Goal: Task Accomplishment & Management: Complete application form

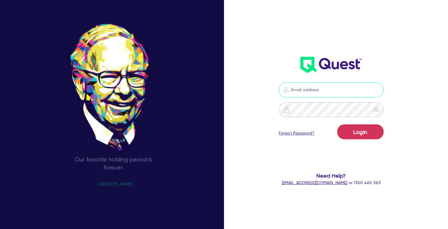
click at [306, 93] on input "email" at bounding box center [331, 90] width 105 height 15
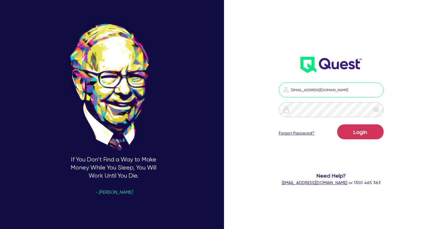
type input "[EMAIL_ADDRESS][DOMAIN_NAME]"
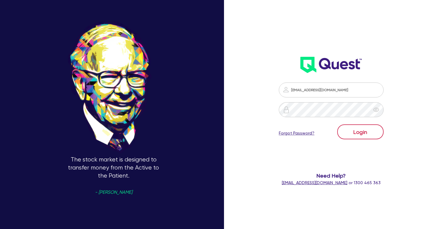
click at [359, 133] on button "Login" at bounding box center [360, 132] width 46 height 15
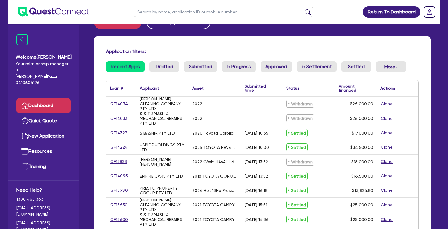
scroll to position [19, 0]
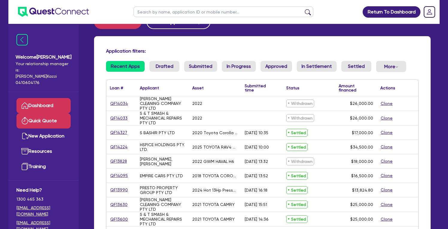
click at [57, 114] on link "Quick Quote" at bounding box center [43, 120] width 54 height 15
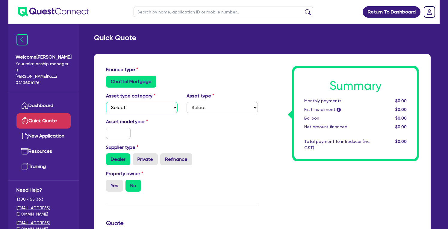
select select "CARS_AND_LIGHT_TRUCKS"
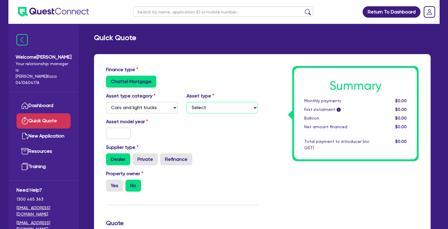
select select "PASSENGER_VEHICLES"
click at [116, 135] on input "text" at bounding box center [118, 133] width 25 height 11
type input "2019"
click at [228, 161] on div "Dealer Private Refinance" at bounding box center [182, 160] width 152 height 12
click at [112, 183] on label "Yes" at bounding box center [114, 186] width 17 height 12
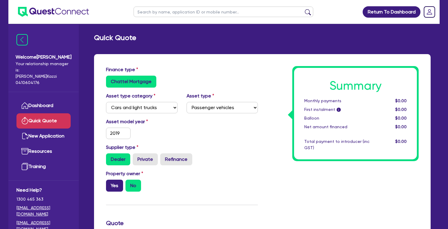
click at [110, 183] on input "Yes" at bounding box center [108, 182] width 4 height 4
radio input "true"
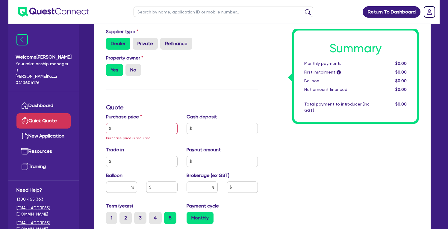
scroll to position [134, 0]
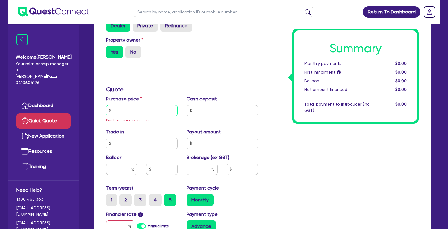
click at [131, 110] on input "text" at bounding box center [142, 110] width 72 height 11
type input "19,000"
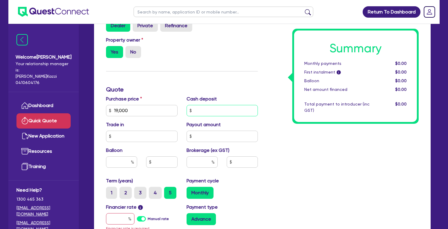
click at [207, 111] on input "text" at bounding box center [223, 110] width 72 height 11
type input "10,000"
click at [316, 143] on div "Summary Monthly payments $0.00 First instalment i $0.00 Balloon $0.00 Net amoun…" at bounding box center [342, 110] width 161 height 357
click at [194, 164] on input "text" at bounding box center [202, 162] width 31 height 11
type input "4"
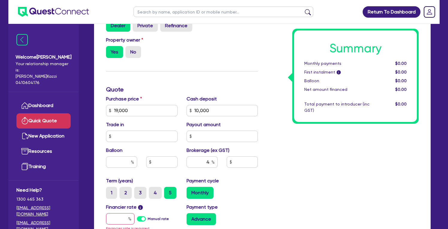
click at [280, 177] on div "Summary Monthly payments $0.00 First instalment i $0.00 Balloon $0.00 Net amoun…" at bounding box center [342, 110] width 161 height 357
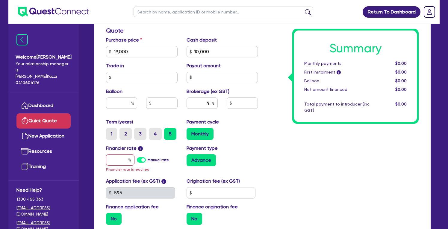
scroll to position [198, 0]
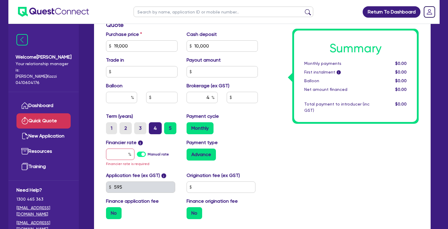
click at [154, 127] on label "4" at bounding box center [155, 128] width 13 height 12
click at [153, 126] on input "4" at bounding box center [151, 124] width 4 height 4
radio input "true"
click at [116, 154] on input "text" at bounding box center [120, 154] width 28 height 11
type input "1"
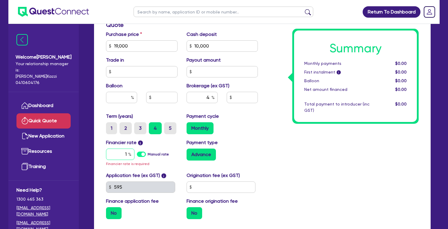
type input "360"
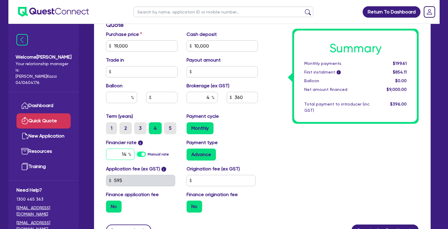
type input "14"
click at [304, 178] on div "Summary Monthly payments $199.61 First instalment i $854.11 Balloon $0.00 Net a…" at bounding box center [342, 43] width 161 height 350
click at [230, 179] on input "text" at bounding box center [221, 180] width 69 height 11
click at [245, 98] on input "360" at bounding box center [242, 97] width 31 height 11
type input "36"
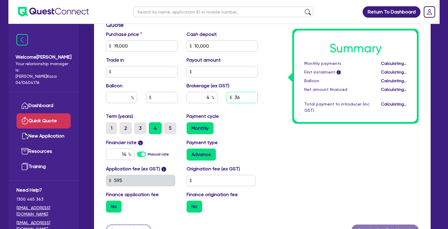
type input "0.4"
type input "3"
type input "600"
type input "6.66"
click at [327, 159] on div "Summary Monthly payments Calculating... First instalment i Calculating... Ballo…" at bounding box center [342, 43] width 161 height 350
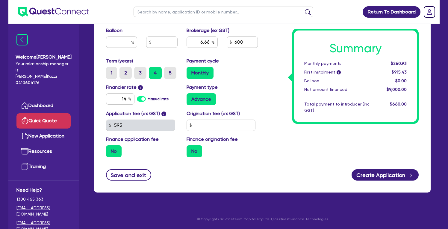
scroll to position [254, 0]
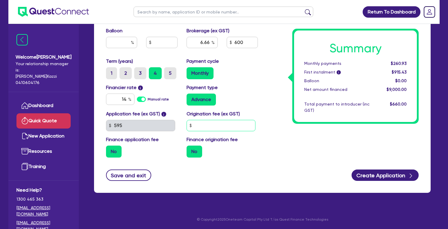
click at [243, 121] on input "text" at bounding box center [221, 125] width 69 height 11
type input "0"
type input "6.66"
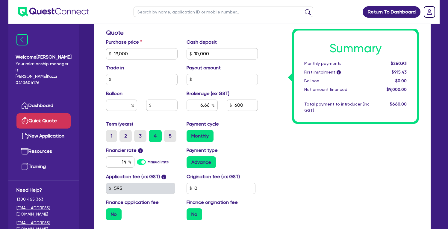
scroll to position [191, 0]
click at [123, 161] on input "14" at bounding box center [120, 161] width 28 height 11
click at [125, 161] on input "14" at bounding box center [120, 161] width 28 height 11
type input "16"
click at [297, 182] on div "Summary Monthly payments $260.93 First instalment i $915.43 Balloon $0.00 Net a…" at bounding box center [342, 50] width 161 height 350
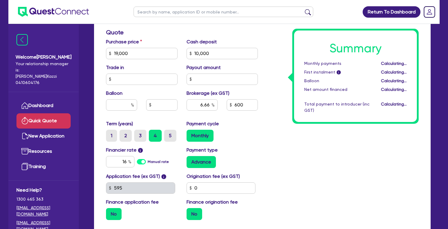
type input "6.66"
click at [260, 146] on div "Term (years) 1 2 3 4 5 Payment cycle Monthly" at bounding box center [181, 133] width 161 height 26
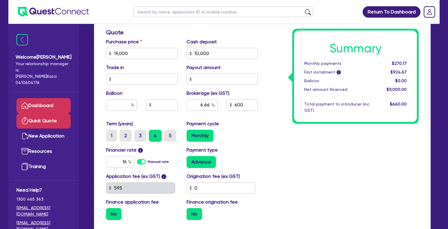
click at [46, 101] on link "Dashboard" at bounding box center [43, 105] width 54 height 15
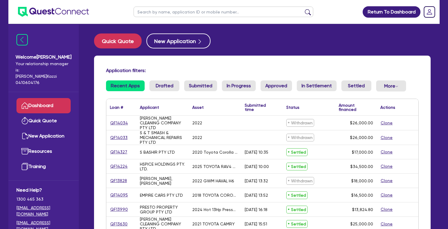
click at [388, 152] on button "Clone" at bounding box center [386, 152] width 13 height 7
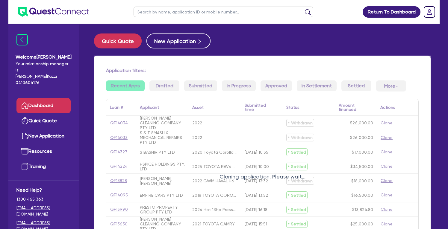
select select "CARS_AND_LIGHT_TRUCKS"
select select "PASSENGER_VEHICLES"
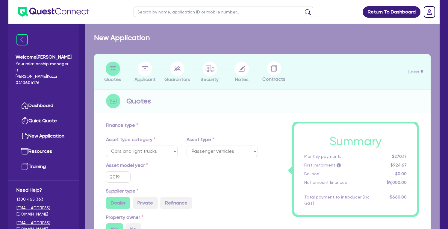
select select
radio input "false"
radio input "true"
radio input "false"
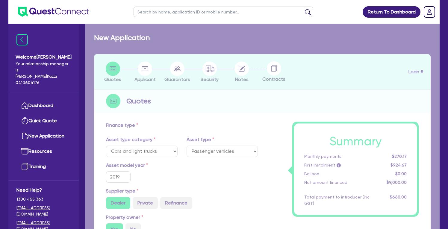
radio input "true"
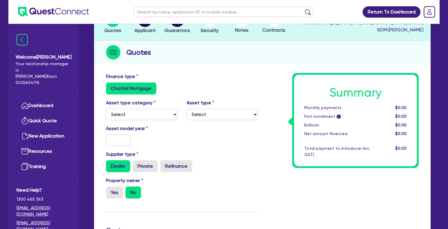
scroll to position [72, 0]
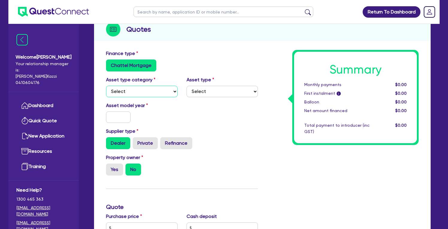
select select "CARS_AND_LIGHT_TRUCKS"
select select "PASSENGER_VEHICLES"
click at [122, 117] on input "text" at bounding box center [118, 117] width 25 height 11
type input "2019"
click at [254, 143] on div "Dealer Private Refinance" at bounding box center [182, 143] width 152 height 12
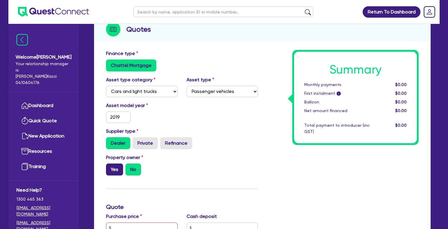
click at [112, 169] on label "Yes" at bounding box center [114, 170] width 17 height 12
click at [110, 168] on input "Yes" at bounding box center [108, 166] width 4 height 4
radio input "true"
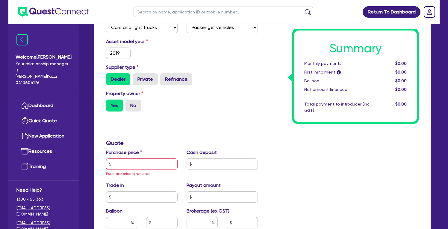
scroll to position [144, 0]
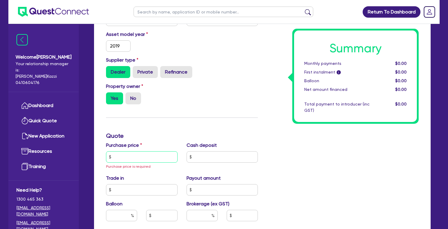
click at [124, 158] on input "text" at bounding box center [142, 156] width 72 height 11
type input "17,000"
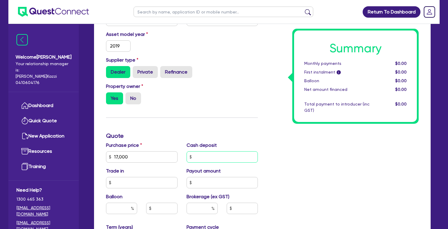
click at [200, 160] on input "text" at bounding box center [223, 156] width 72 height 11
type input "8,000"
click at [294, 175] on div "Summary Monthly payments $0.00 First instalment i $0.00 Balloon $0.00 Net amoun…" at bounding box center [342, 157] width 161 height 357
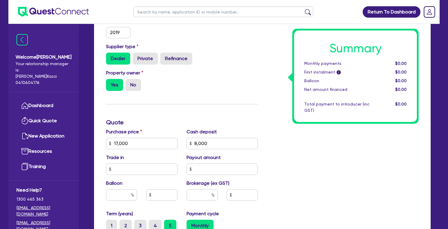
scroll to position [181, 0]
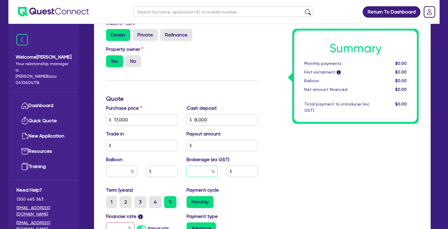
click at [200, 171] on input "text" at bounding box center [202, 171] width 31 height 11
click at [235, 173] on input "text" at bounding box center [242, 171] width 31 height 11
type input "600"
click at [280, 181] on div "Summary Monthly payments $0.00 First instalment i $0.00 Balloon $0.00 Net amoun…" at bounding box center [342, 120] width 161 height 357
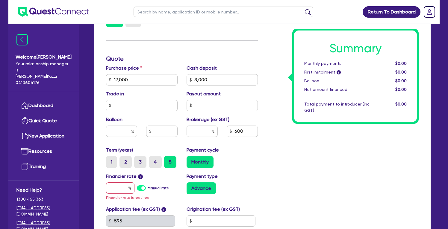
scroll to position [228, 0]
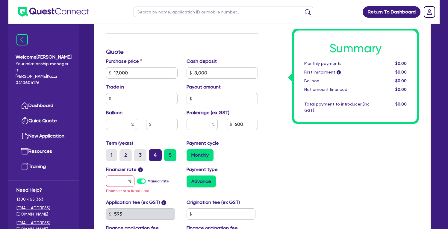
click at [155, 155] on label "4" at bounding box center [155, 155] width 13 height 12
click at [153, 153] on input "4" at bounding box center [151, 151] width 4 height 4
radio input "true"
click at [120, 181] on input "text" at bounding box center [120, 181] width 28 height 11
type input "1"
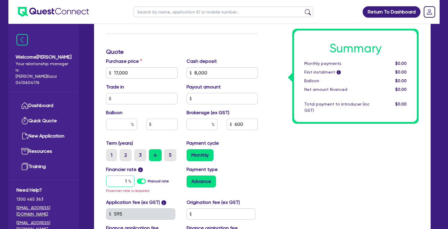
type input "6.66"
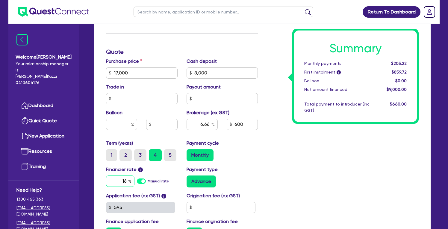
type input "16"
type input "6.66"
click at [296, 173] on div "Summary Monthly payments $205.22 First instalment i $859.72 Balloon $0.00 Net a…" at bounding box center [342, 70] width 161 height 350
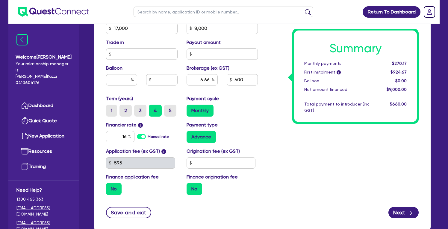
scroll to position [277, 0]
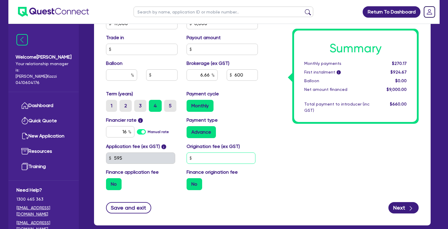
click at [233, 157] on input "text" at bounding box center [221, 158] width 69 height 11
type input "0"
click at [293, 160] on div "Summary Monthly payments $270.17 First instalment i $924.67 Balloon $0.00 Net a…" at bounding box center [342, 20] width 161 height 350
click at [408, 207] on icon "button" at bounding box center [411, 209] width 6 height 6
type input "6.66"
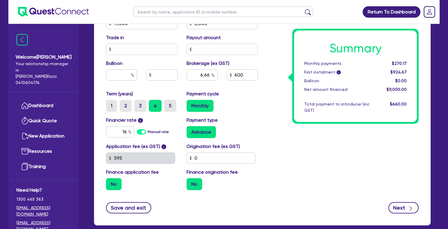
select select "COMPANY"
select select "TRANSPORT_WAREHOUSING"
select select "TAXI_LUXURY_CAR_SERVICES"
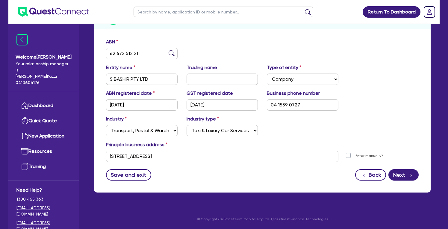
scroll to position [84, 0]
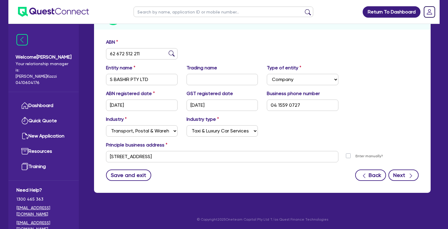
click at [404, 176] on button "Next" at bounding box center [403, 175] width 30 height 11
select select "MR"
select select "[GEOGRAPHIC_DATA]"
select select "SINGLE"
select select "PROPERTY"
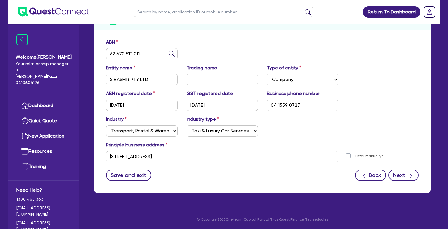
select select "CASH"
select select "OTHER"
select select "MORTGAGE"
select select "VEHICLE_LOAN"
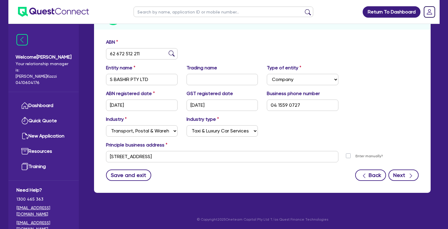
select select "VEHICLE_LOAN"
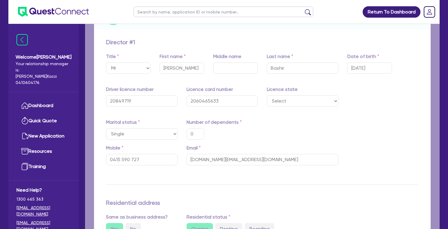
type input "0"
type input "0415 590 727"
type input "690,000"
type input "11,056"
type input "210,000"
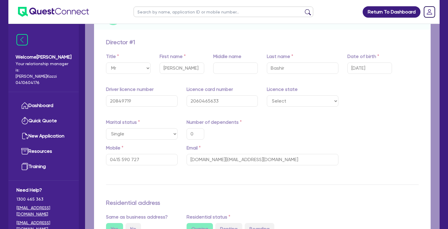
type input "637,769"
type input "3,874"
type input "25,474"
type input "29,538"
type input "22,650"
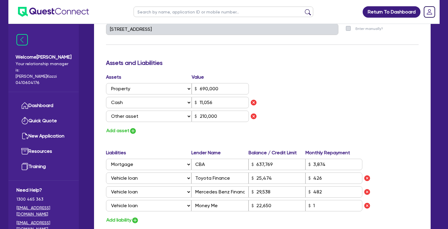
scroll to position [329, 0]
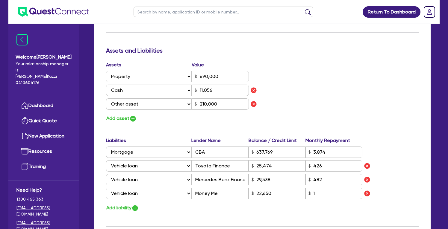
click at [121, 117] on button "Add asset" at bounding box center [121, 119] width 31 height 8
type input "0"
type input "0415 590 727"
type input "690,000"
type input "11,056"
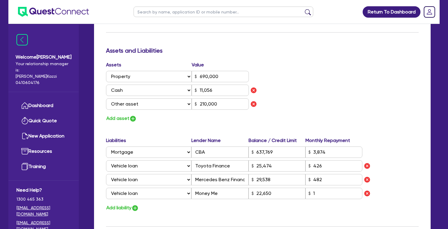
type input "210,000"
type input "637,769"
type input "3,874"
type input "25,474"
type input "29,538"
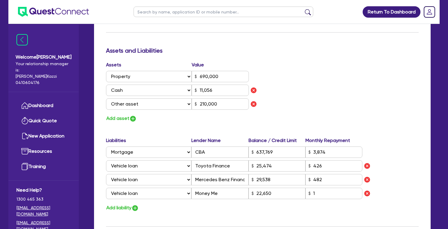
type input "22,650"
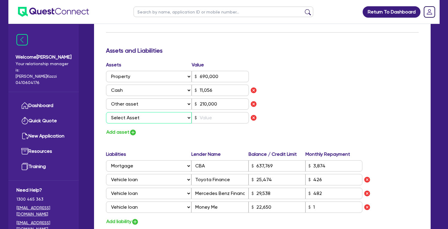
select select "VEHICLE"
type input "0"
type input "0415 590 727"
type input "690,000"
type input "11,056"
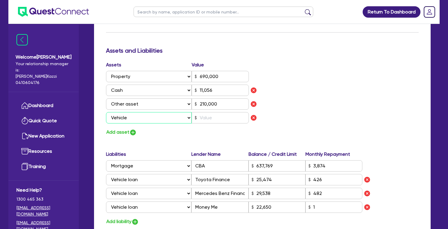
type input "210,000"
type input "637,769"
type input "3,874"
type input "25,474"
type input "29,538"
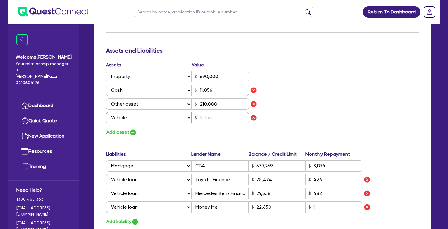
type input "22,650"
click at [211, 118] on input "text" at bounding box center [220, 117] width 57 height 11
type input "0"
type input "0415 590 727"
type input "690,000"
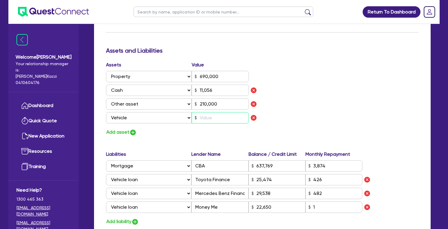
type input "11,056"
type input "210,000"
type input "637,769"
type input "3,874"
type input "25,474"
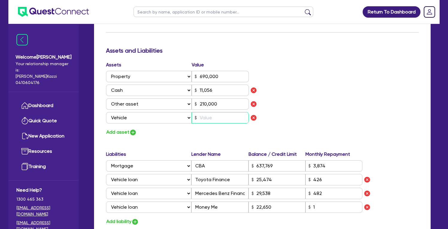
type input "29,538"
type input "22,650"
type input "1"
type input "0"
type input "0415 590 727"
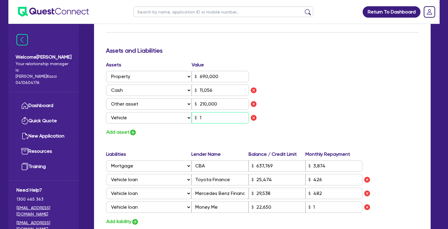
type input "690,000"
type input "11,056"
type input "210,000"
type input "637,769"
type input "3,874"
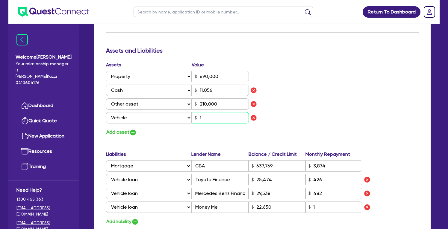
type input "25,474"
type input "29,538"
type input "22,650"
type input "17"
type input "0"
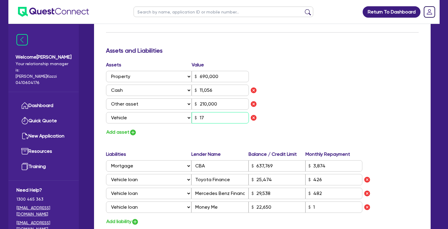
type input "0415 590 727"
type input "690,000"
type input "11,056"
type input "210,000"
type input "637,769"
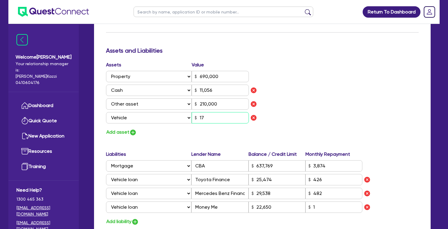
type input "3,874"
type input "25,474"
type input "29,538"
type input "22,650"
type input "175"
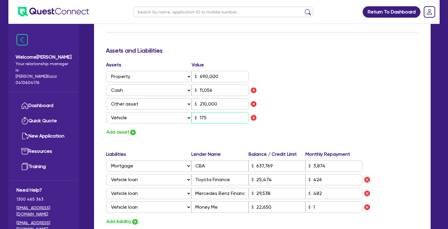
type input "0"
type input "0415 590 727"
type input "690,000"
type input "11,056"
type input "210,000"
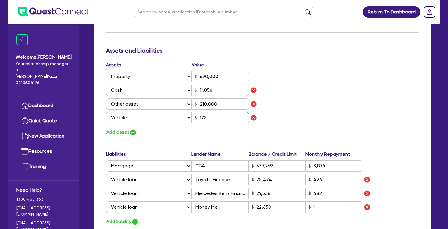
type input "637,769"
type input "3,874"
type input "25,474"
type input "29,538"
type input "22,650"
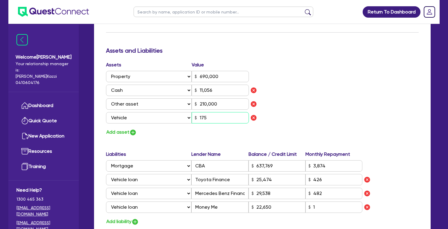
type input "1,750"
type input "0"
type input "0415 590 727"
type input "690,000"
type input "11,056"
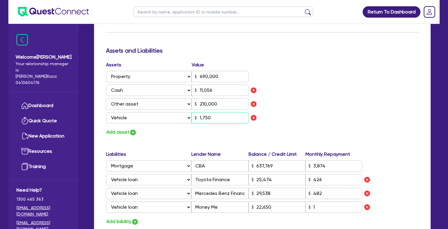
type input "210,000"
type input "637,769"
type input "3,874"
type input "25,474"
type input "29,538"
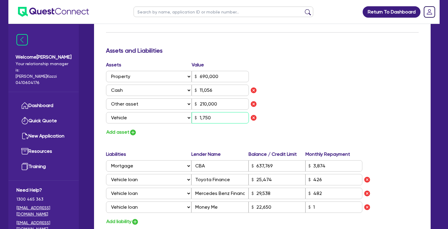
type input "22,650"
type input "17,500"
click at [364, 105] on div "Assets Value Select Asset Cash Property Investment property Vehicle Truck Trail…" at bounding box center [262, 98] width 322 height 75
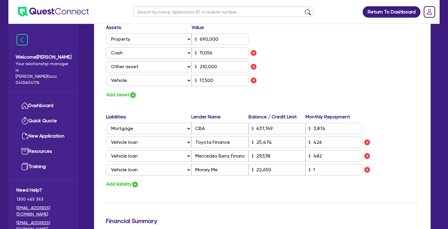
scroll to position [393, 0]
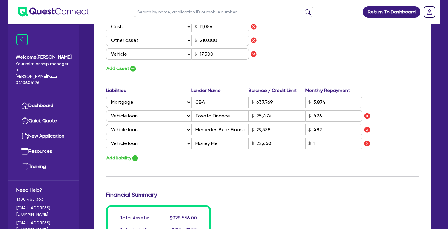
click at [125, 158] on button "Add liability" at bounding box center [122, 158] width 33 height 8
type input "0"
type input "0415 590 727"
type input "690,000"
type input "11,056"
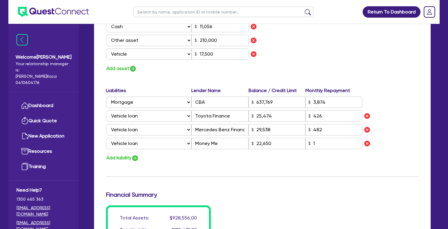
type input "210,000"
type input "637,769"
type input "3,874"
type input "25,474"
type input "29,538"
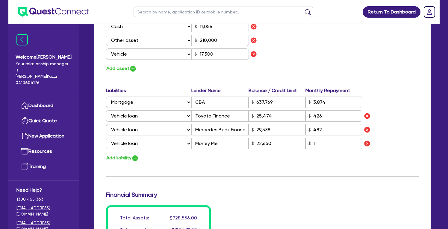
type input "22,650"
type input "17,500"
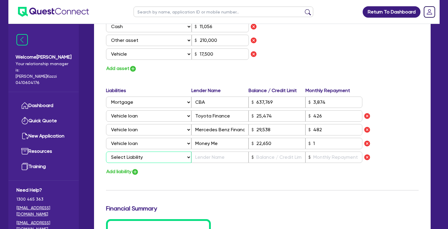
select select "VEHICLE_LOAN"
type input "0"
type input "0415 590 727"
type input "690,000"
type input "11,056"
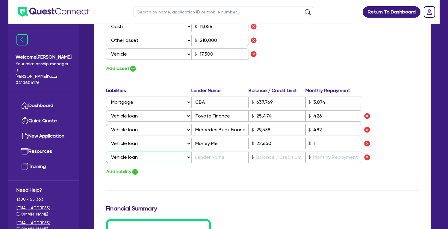
type input "210,000"
type input "637,769"
type input "3,874"
type input "25,474"
type input "29,538"
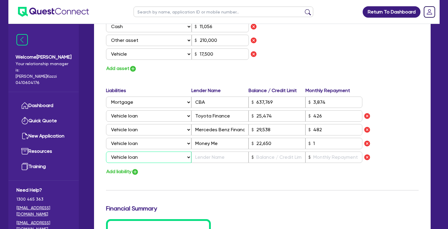
type input "22,650"
type input "17,500"
click at [208, 159] on input "text" at bounding box center [219, 157] width 57 height 11
type input "0"
type input "0415 590 727"
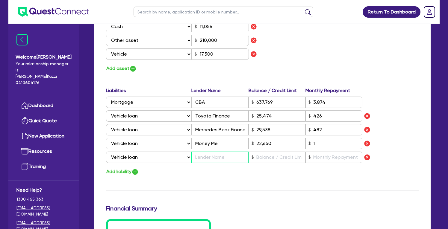
type input "690,000"
type input "11,056"
type input "210,000"
type input "637,769"
type input "3,874"
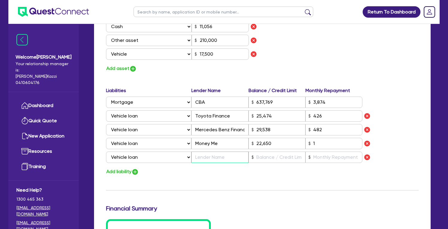
type input "25,474"
type input "29,538"
type input "22,650"
type input "17,500"
type input "Q"
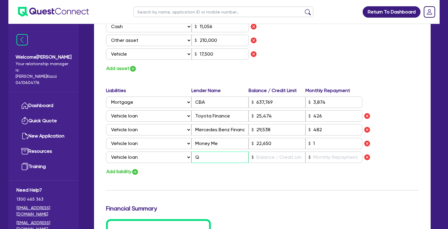
type input "0"
type input "0415 590 727"
type input "690,000"
type input "11,056"
type input "210,000"
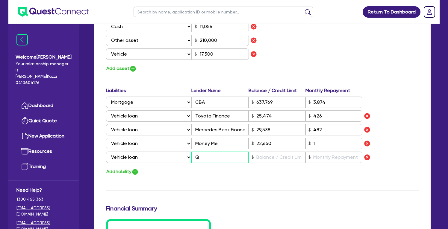
type input "637,769"
type input "3,874"
type input "25,474"
type input "29,538"
type input "22,650"
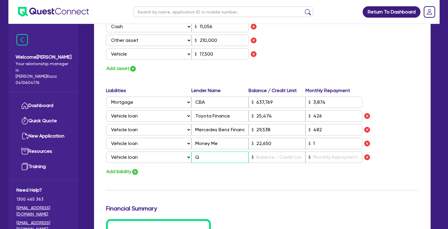
type input "17,500"
type input "Qu"
type input "0"
type input "0415 590 727"
type input "690,000"
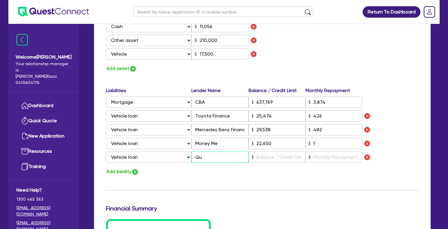
type input "11,056"
click at [280, 156] on input "text" at bounding box center [276, 157] width 57 height 11
click at [257, 157] on input "7,000" at bounding box center [276, 157] width 57 height 11
click at [316, 157] on input "text" at bounding box center [333, 157] width 57 height 11
click at [400, 140] on div at bounding box center [390, 144] width 56 height 8
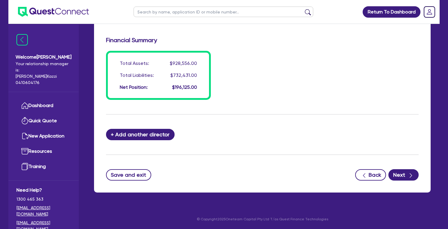
scroll to position [561, 0]
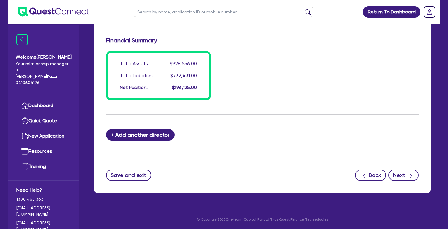
click at [402, 174] on button "Next" at bounding box center [403, 175] width 30 height 11
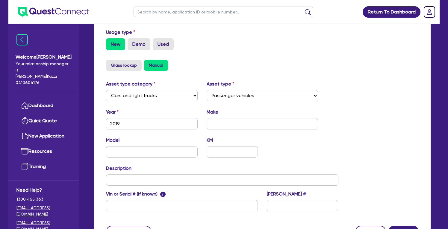
scroll to position [171, 0]
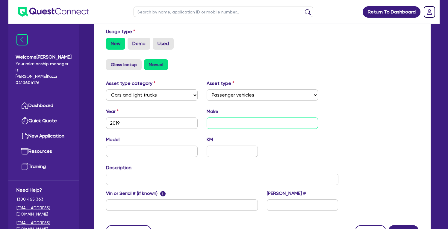
click at [222, 123] on input "text" at bounding box center [263, 123] width 112 height 11
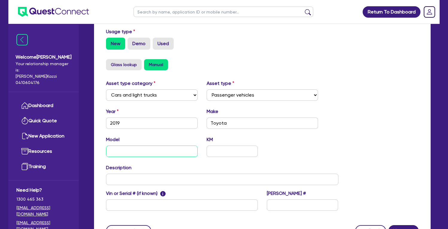
click at [147, 149] on input "text" at bounding box center [152, 151] width 92 height 11
paste input "Corolla Ascent Sport Hybrid Auto"
click at [215, 151] on input "text" at bounding box center [232, 151] width 51 height 11
click at [373, 149] on div "Asset type category Select Cars and light trucks Primary assets Secondary asset…" at bounding box center [262, 149] width 322 height 138
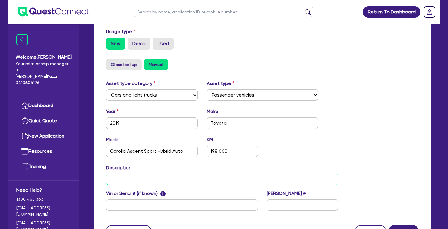
click at [166, 184] on input "text" at bounding box center [222, 179] width 232 height 11
paste input "Corolla Ascent Sport Hybrid Auto"
click at [110, 179] on input "Corolla Ascent Sport Hybrid Auto" at bounding box center [222, 179] width 232 height 11
click at [110, 181] on input "Toyota Corolla Ascent Sport Hybrid Auto" at bounding box center [222, 179] width 232 height 11
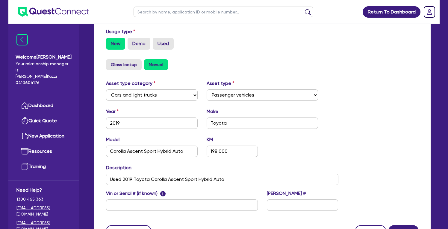
click at [375, 143] on div "Asset type category Select Cars and light trucks Primary assets Secondary asset…" at bounding box center [262, 149] width 322 height 138
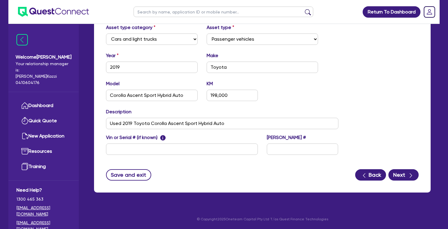
scroll to position [227, 0]
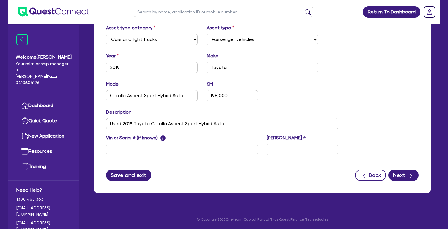
click at [129, 175] on button "Save and exit" at bounding box center [128, 175] width 45 height 11
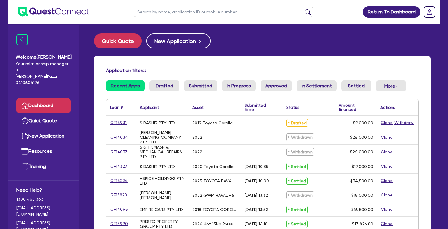
click at [119, 122] on link "QF14931" at bounding box center [118, 122] width 17 height 7
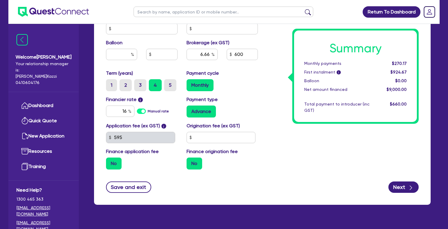
scroll to position [303, 0]
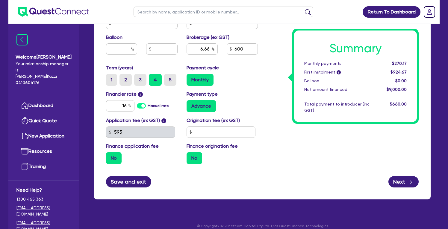
click at [126, 181] on button "Save and exit" at bounding box center [128, 181] width 45 height 11
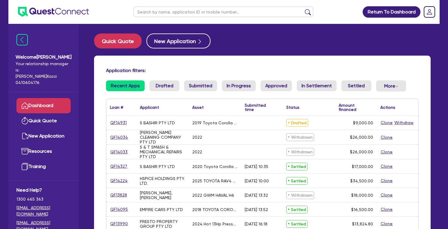
click at [119, 122] on link "QF14931" at bounding box center [118, 122] width 17 height 7
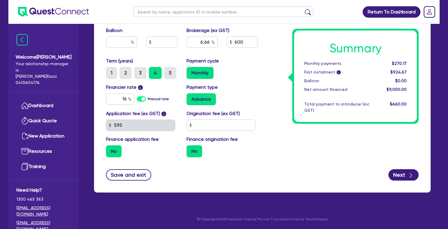
scroll to position [310, 0]
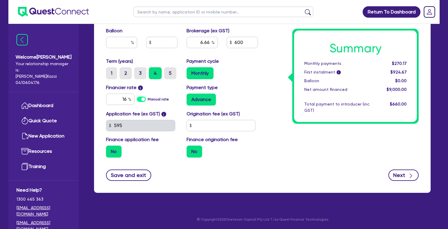
click at [408, 176] on icon "button" at bounding box center [411, 176] width 6 height 6
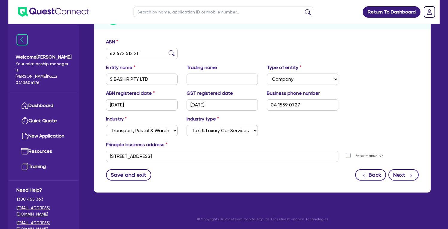
scroll to position [84, 0]
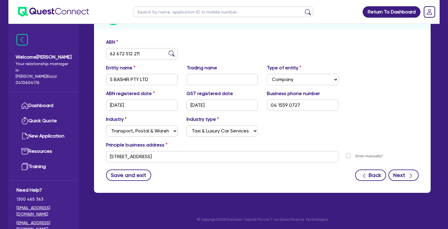
click at [411, 174] on icon "button" at bounding box center [411, 176] width 6 height 6
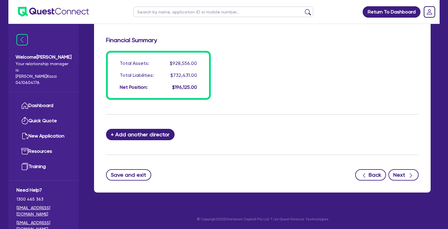
scroll to position [561, 0]
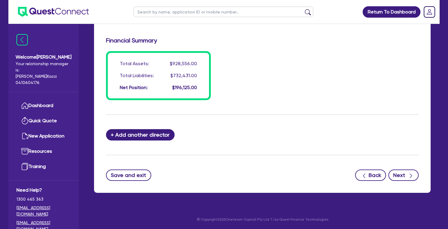
click at [406, 174] on button "Next" at bounding box center [403, 175] width 30 height 11
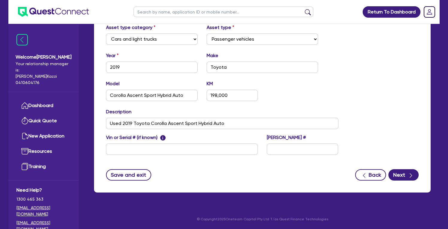
scroll to position [227, 0]
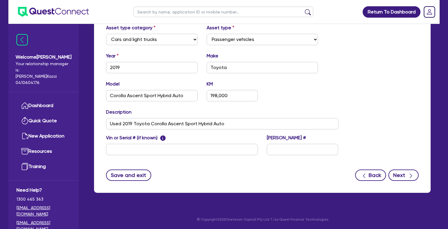
click at [406, 175] on button "Next" at bounding box center [403, 175] width 30 height 11
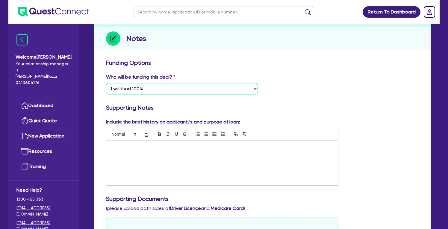
scroll to position [72, 0]
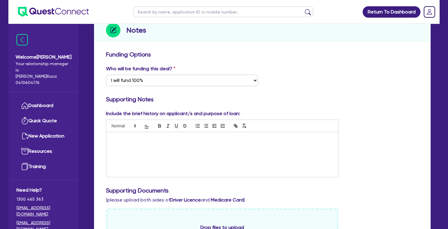
click at [123, 143] on div at bounding box center [222, 154] width 232 height 45
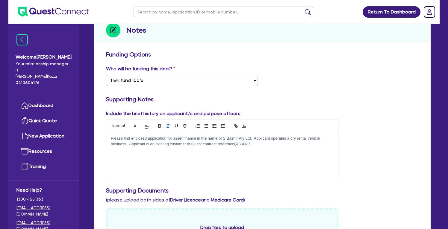
scroll to position [3, 0]
click at [166, 125] on icon "button" at bounding box center [167, 125] width 5 height 5
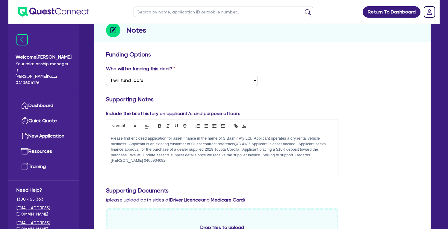
click at [380, 138] on div "Include the brief history on applicant/s and purpose of loan: Please find enclo…" at bounding box center [262, 146] width 322 height 72
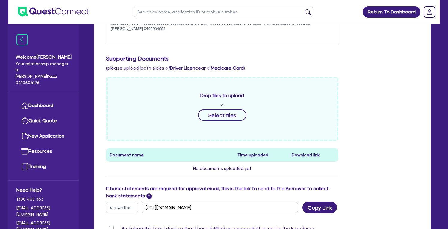
scroll to position [205, 0]
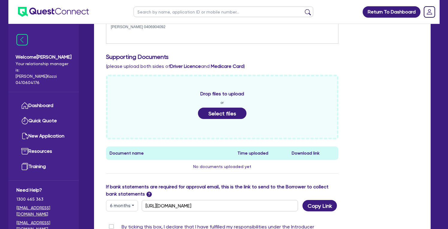
click at [227, 115] on button "Select files" at bounding box center [222, 113] width 48 height 11
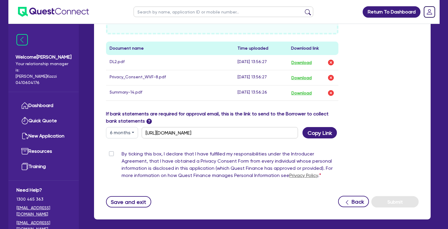
scroll to position [311, 0]
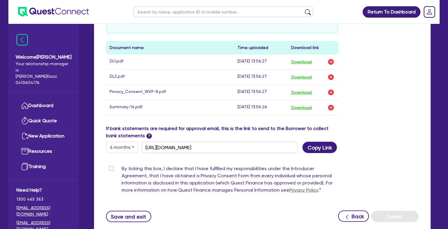
click at [122, 168] on label "By ticking this box, I declare that I have fulfilled my responsibilities under …" at bounding box center [230, 180] width 217 height 31
click at [111, 168] on input "By ticking this box, I declare that I have fulfilled my responsibilities under …" at bounding box center [108, 168] width 5 height 6
click at [398, 217] on button "Submit" at bounding box center [394, 216] width 47 height 11
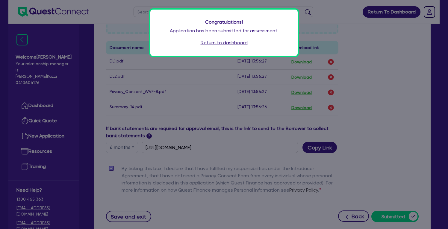
click at [228, 43] on link "Return to dashboard" at bounding box center [224, 42] width 47 height 7
